Goal: Information Seeking & Learning: Learn about a topic

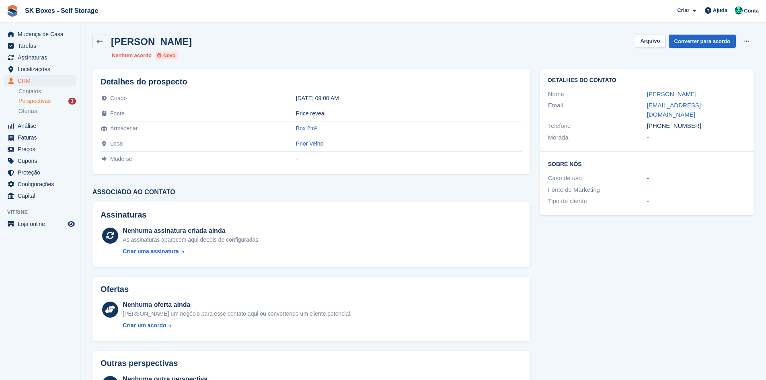
click at [52, 101] on div "Perspectivas 1" at bounding box center [48, 101] width 58 height 8
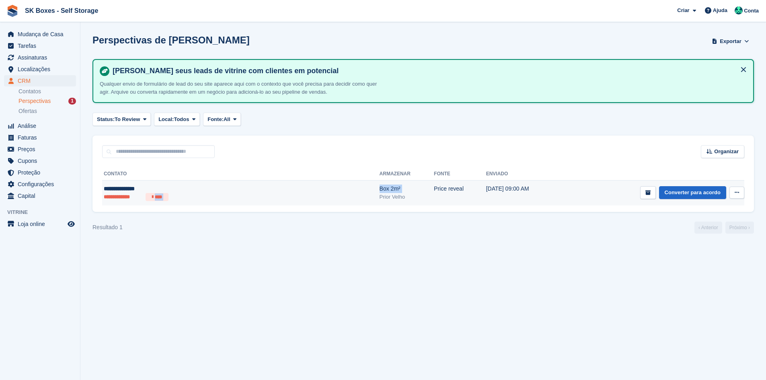
drag, startPoint x: 260, startPoint y: 196, endPoint x: 276, endPoint y: 195, distance: 15.7
click at [263, 196] on tr "**********" at bounding box center [423, 193] width 642 height 25
click at [645, 192] on button "submit" at bounding box center [648, 192] width 16 height 13
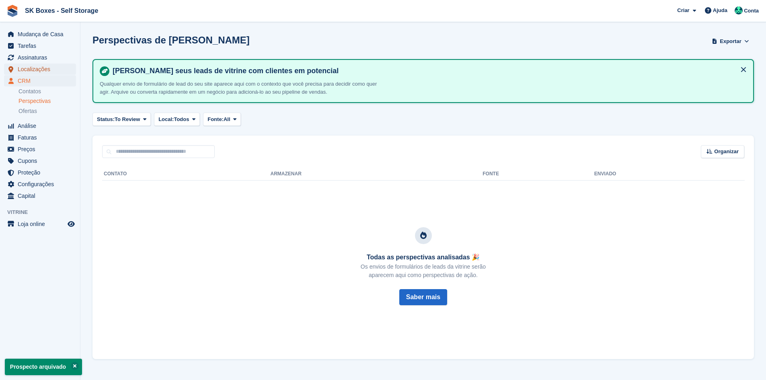
click at [44, 70] on span "Localizações" at bounding box center [42, 69] width 48 height 11
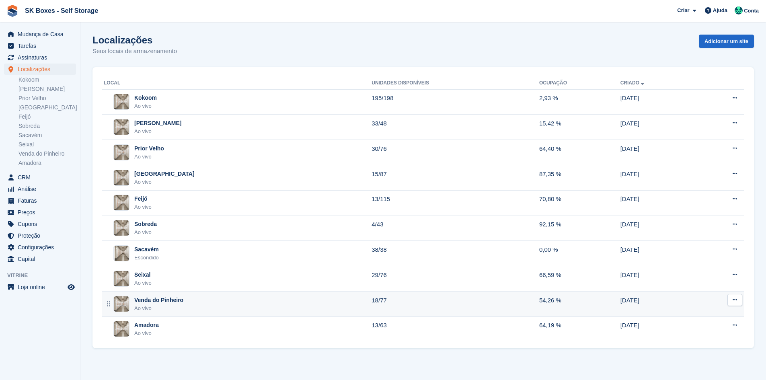
click at [186, 299] on div "Venda do Pinheiro Ao vivo" at bounding box center [238, 304] width 268 height 16
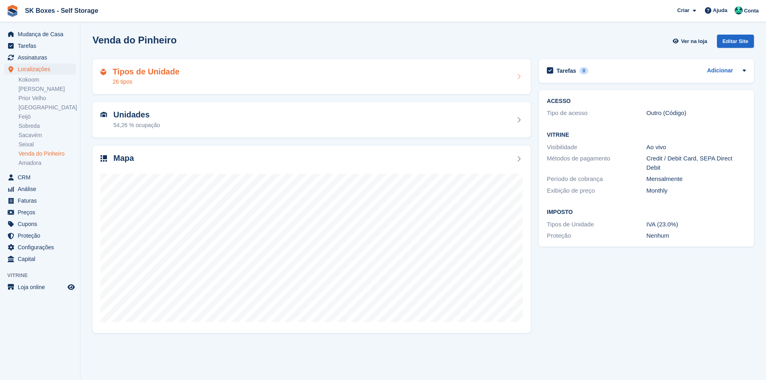
click at [268, 88] on div "Tipos de Unidade 26 tipos" at bounding box center [312, 76] width 438 height 35
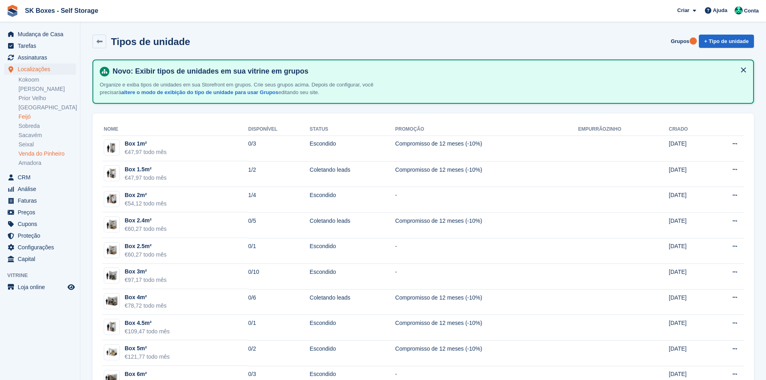
click at [35, 116] on link "Feijó" at bounding box center [48, 117] width 58 height 8
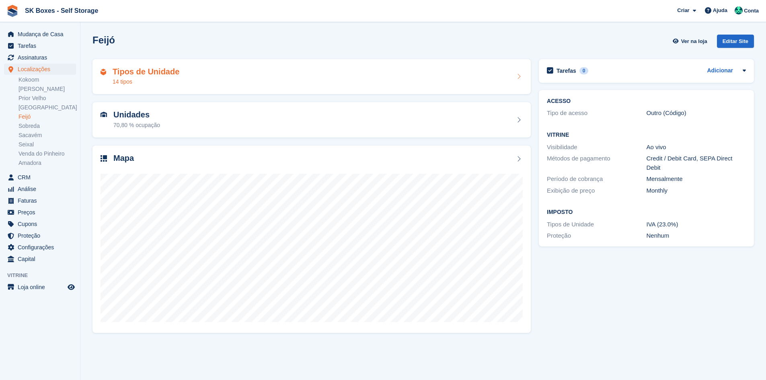
click at [178, 78] on div "Tipos de Unidade 14 tipos" at bounding box center [312, 76] width 422 height 19
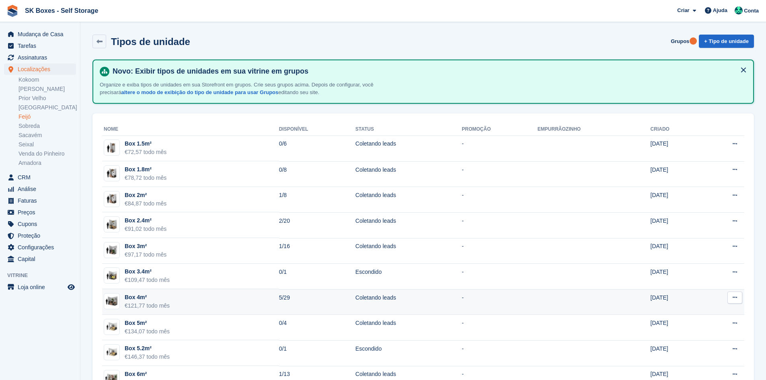
click at [240, 298] on td "Box 4m² €121,77 todo mês" at bounding box center [190, 302] width 177 height 26
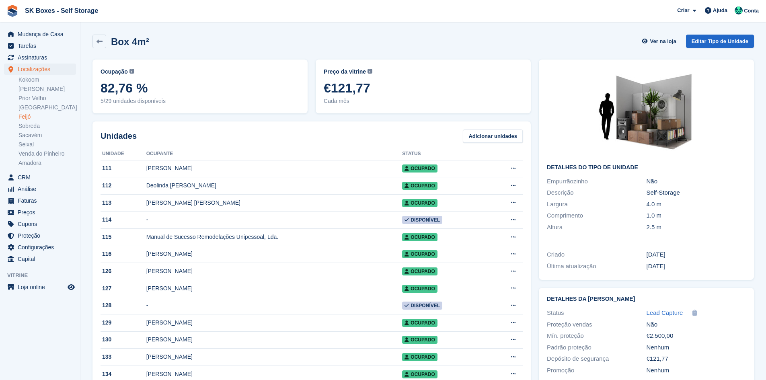
click at [39, 118] on link "Feijó" at bounding box center [48, 117] width 58 height 8
click at [25, 117] on link "Feijó" at bounding box center [48, 117] width 58 height 8
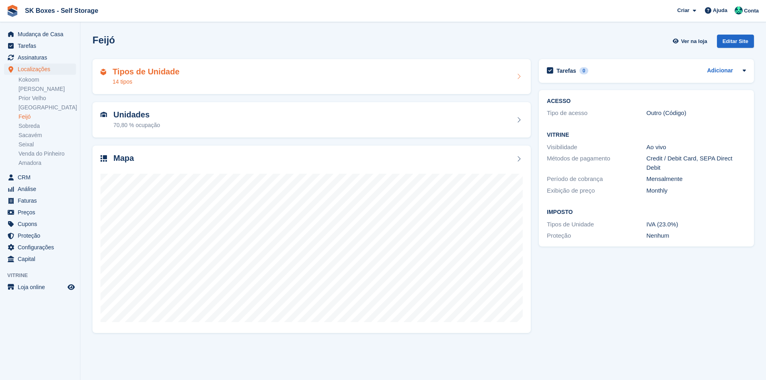
click at [195, 88] on div "Tipos de Unidade 14 tipos" at bounding box center [312, 76] width 438 height 35
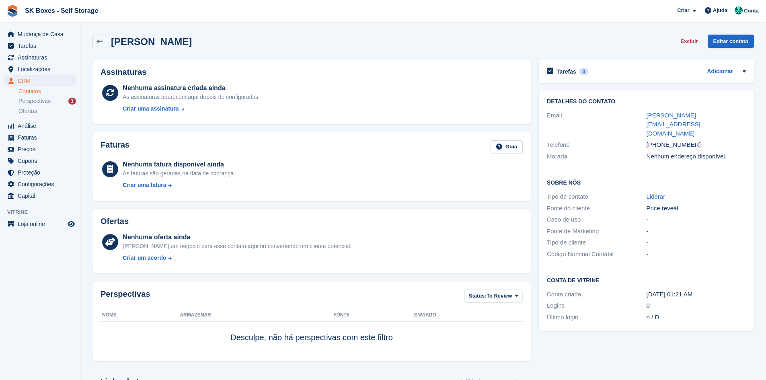
scroll to position [117, 0]
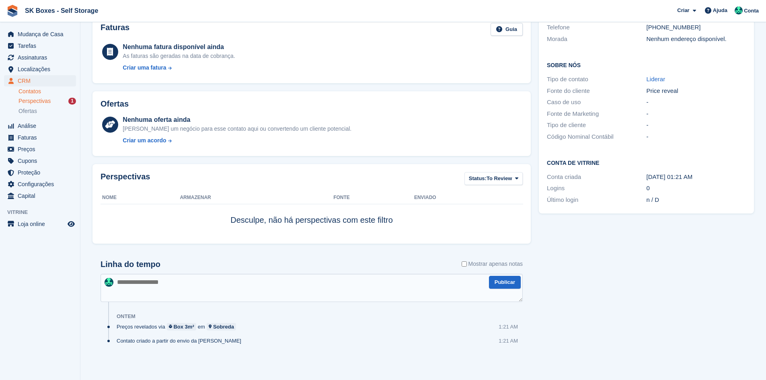
click at [51, 101] on div "Perspectivas 1" at bounding box center [48, 101] width 58 height 8
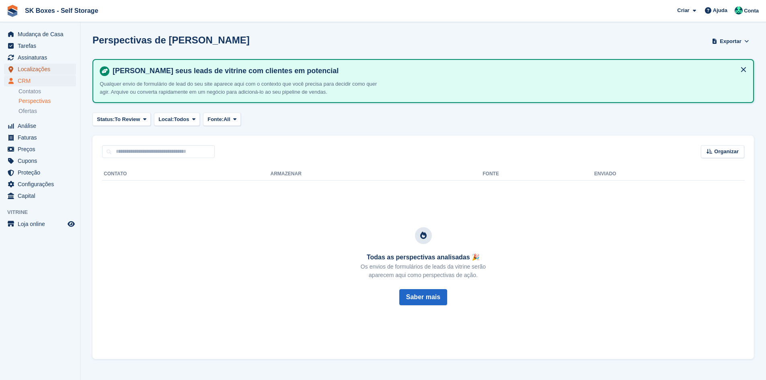
click at [39, 74] on span "Localizações" at bounding box center [42, 69] width 48 height 11
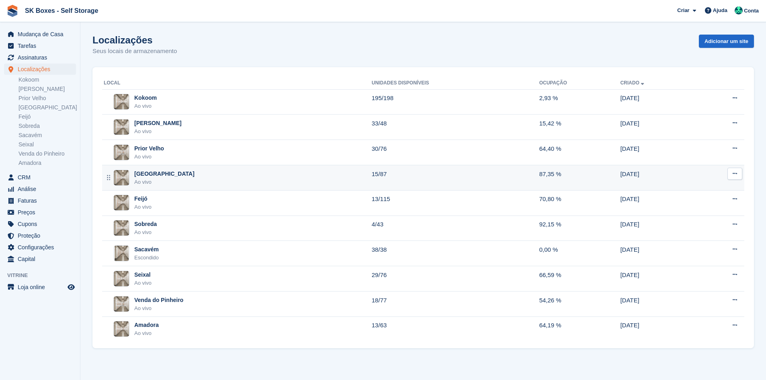
click at [188, 169] on td "Setúbal Ao vivo" at bounding box center [236, 177] width 269 height 25
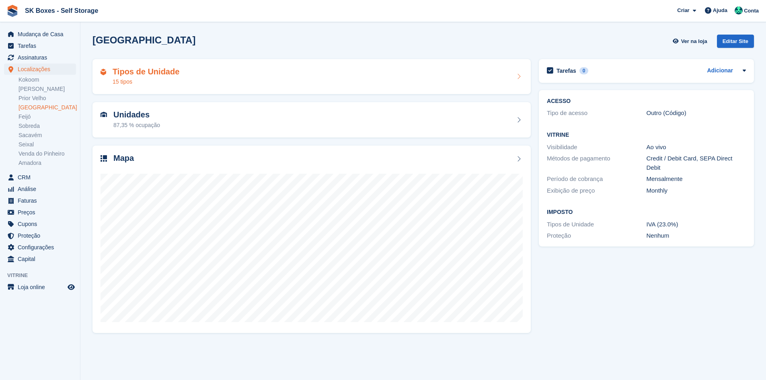
click at [205, 88] on div "Tipos de Unidade 15 tipos" at bounding box center [312, 76] width 438 height 35
